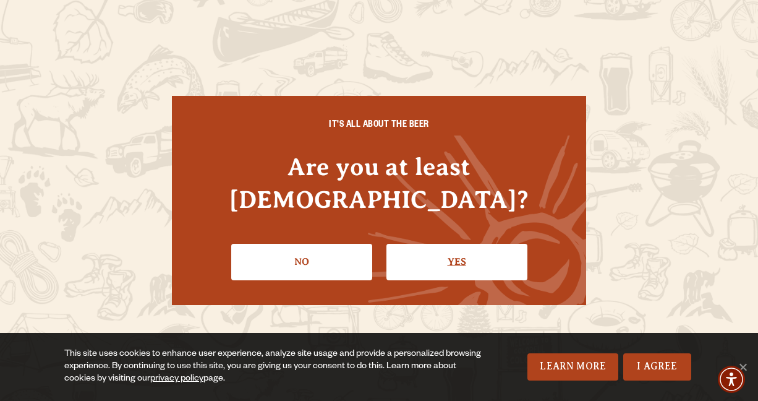
click at [421, 258] on link "Yes" at bounding box center [456, 262] width 141 height 36
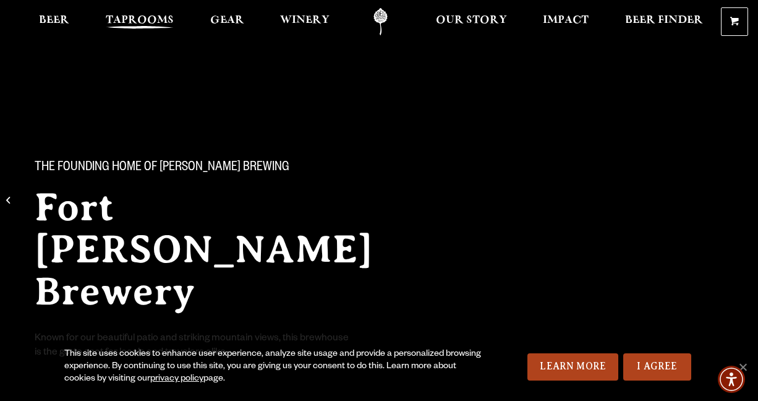
click at [150, 22] on span "Taprooms" at bounding box center [140, 20] width 68 height 10
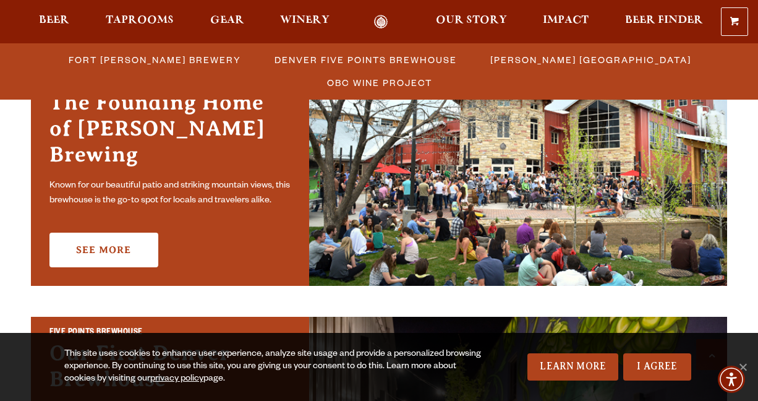
scroll to position [426, 0]
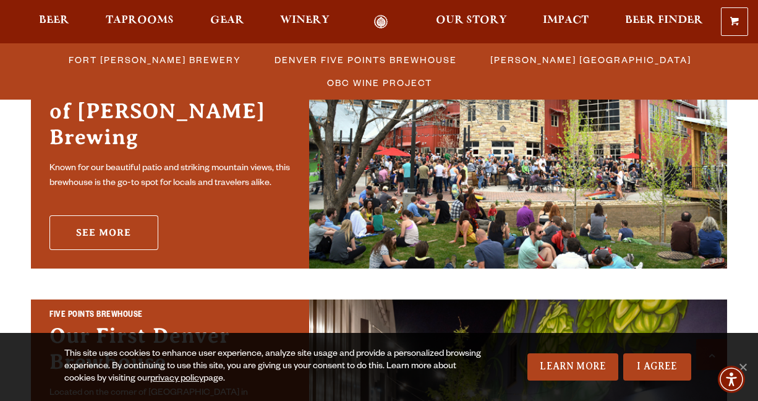
click at [104, 220] on link "See More" at bounding box center [103, 232] width 109 height 35
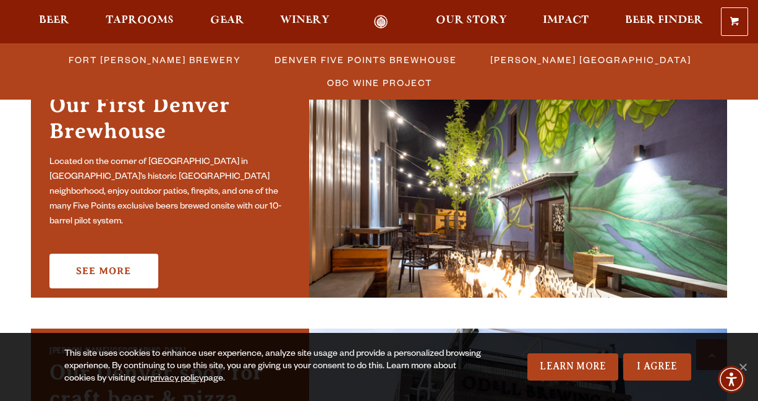
scroll to position [659, 0]
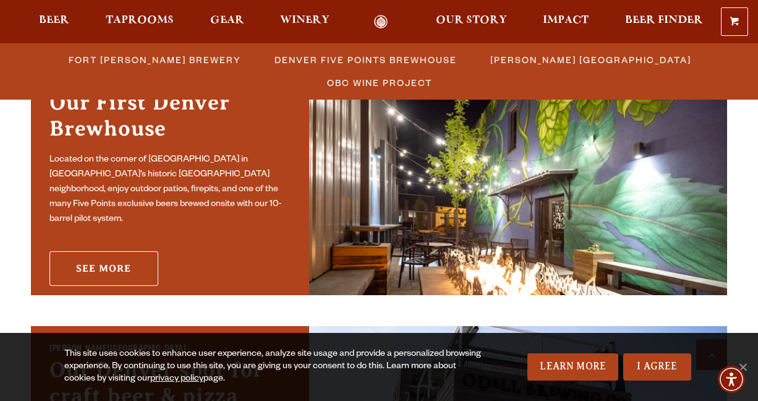
click at [70, 258] on link "See More" at bounding box center [103, 268] width 109 height 35
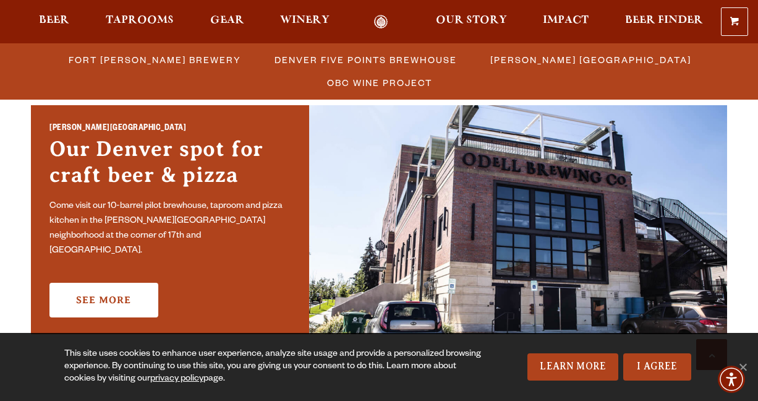
scroll to position [919, 0]
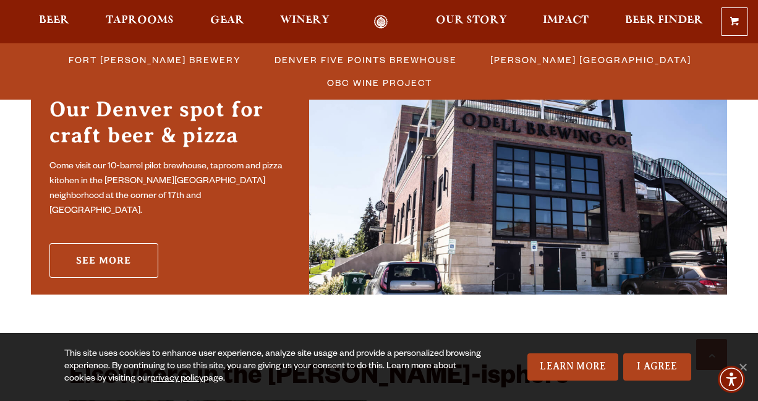
click at [116, 251] on link "See More" at bounding box center [103, 260] width 109 height 35
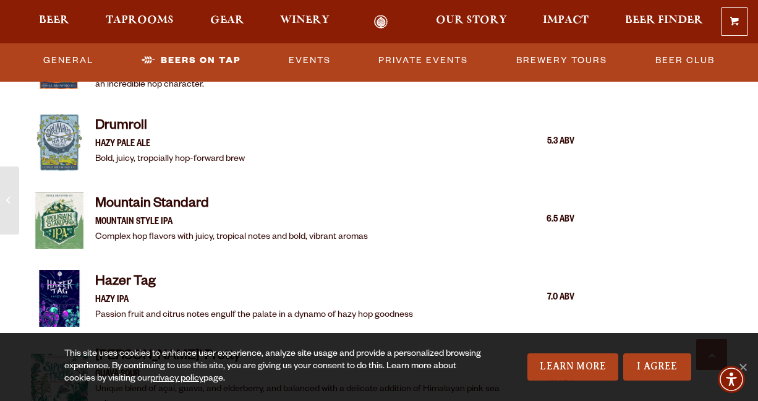
scroll to position [1592, 0]
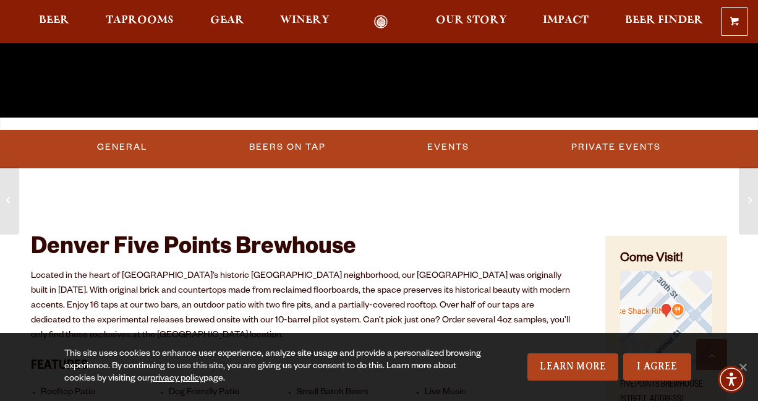
scroll to position [307, 0]
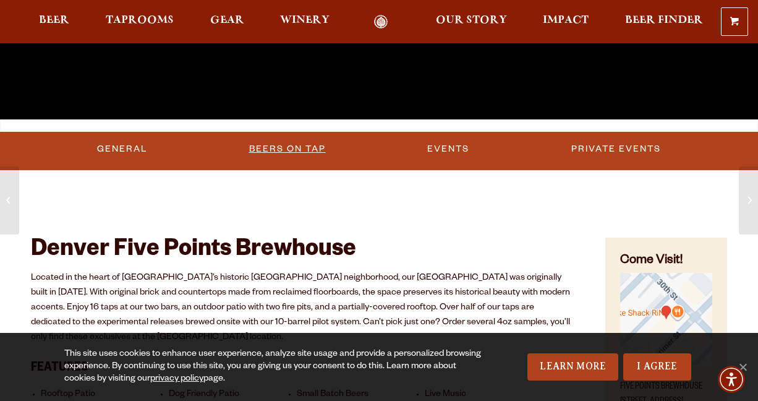
click at [286, 158] on link "Beers on Tap" at bounding box center [287, 149] width 87 height 28
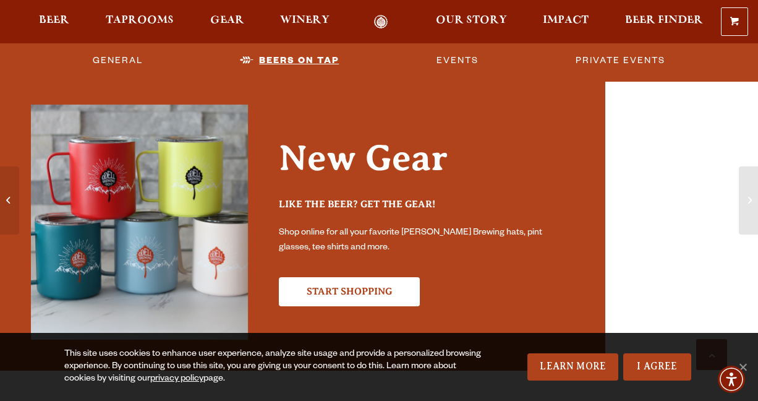
scroll to position [2867, 0]
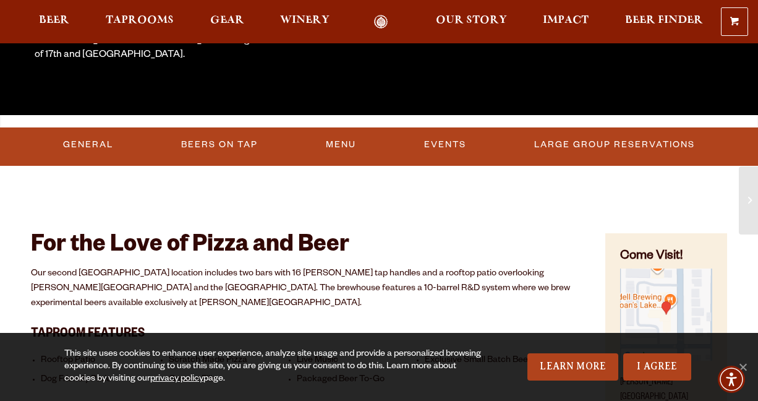
scroll to position [313, 0]
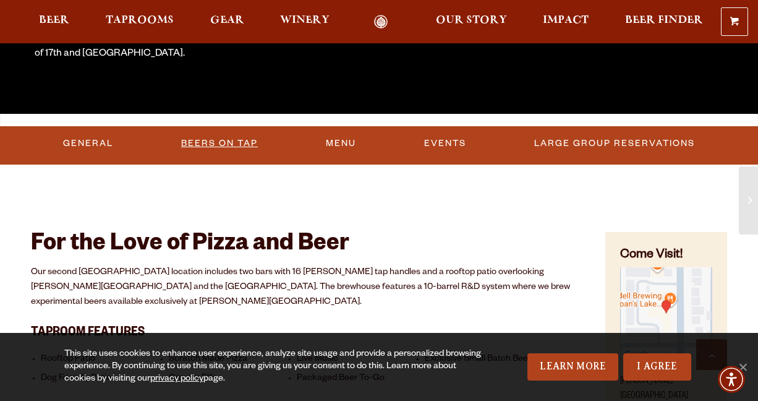
click at [193, 138] on link "Beers On Tap" at bounding box center [219, 143] width 87 height 28
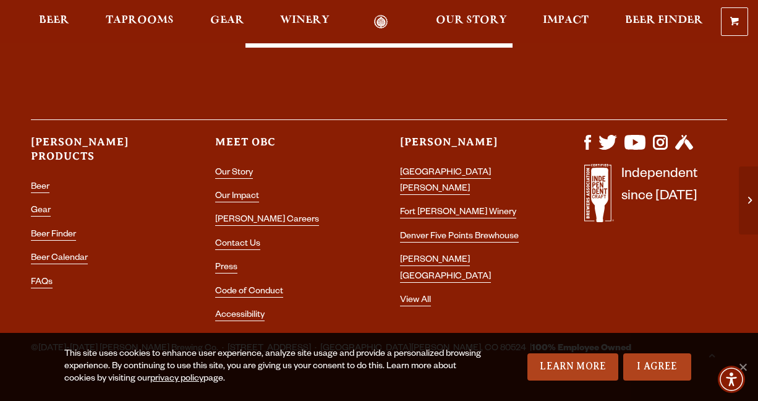
scroll to position [3136, 0]
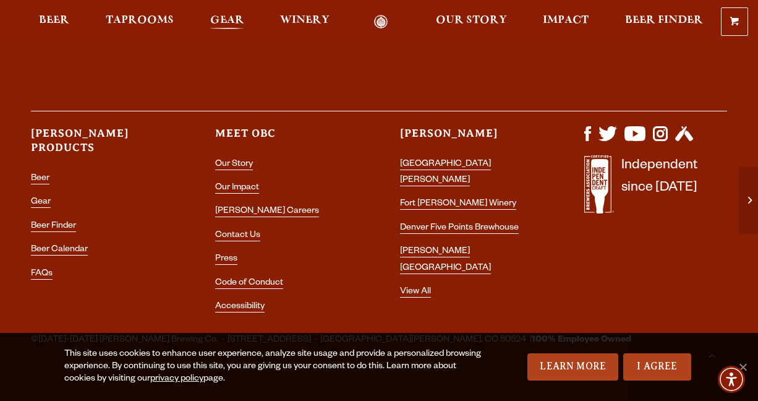
click at [227, 22] on span "Gear" at bounding box center [227, 20] width 34 height 10
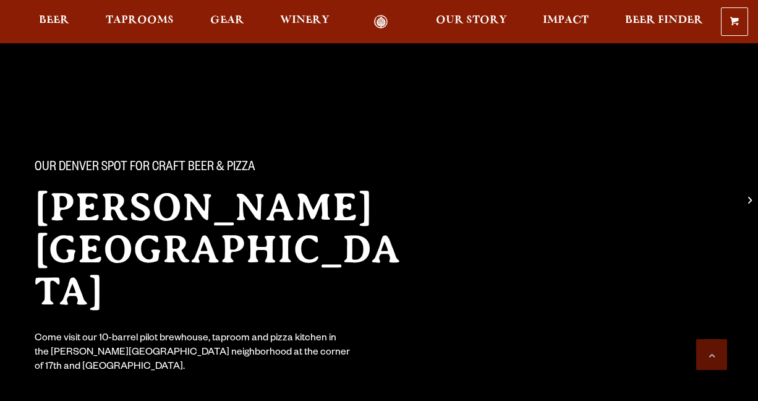
scroll to position [3136, 0]
